Goal: Task Accomplishment & Management: Use online tool/utility

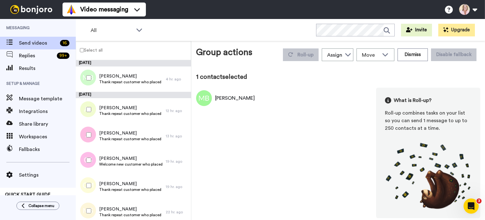
click at [413, 56] on button "Dismiss" at bounding box center [413, 54] width 30 height 13
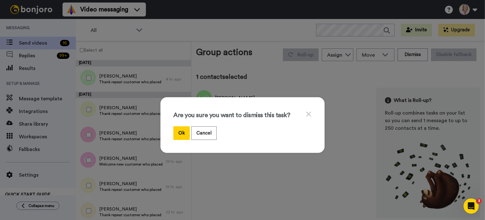
click at [176, 134] on button "Ok" at bounding box center [181, 133] width 16 height 14
